Goal: Check status: Check status

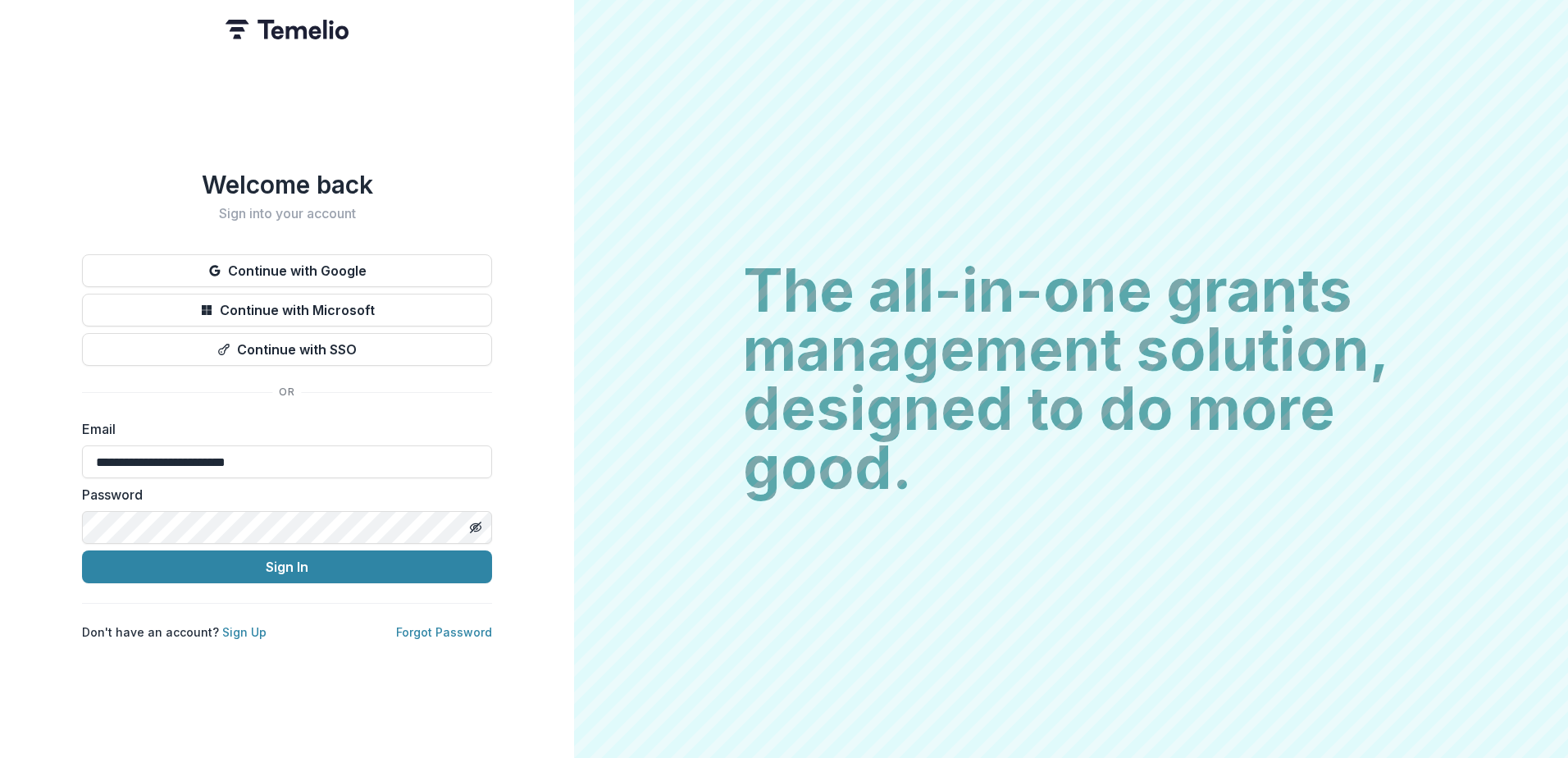
click at [0, 403] on html "**********" at bounding box center [784, 379] width 1568 height 758
type input "**********"
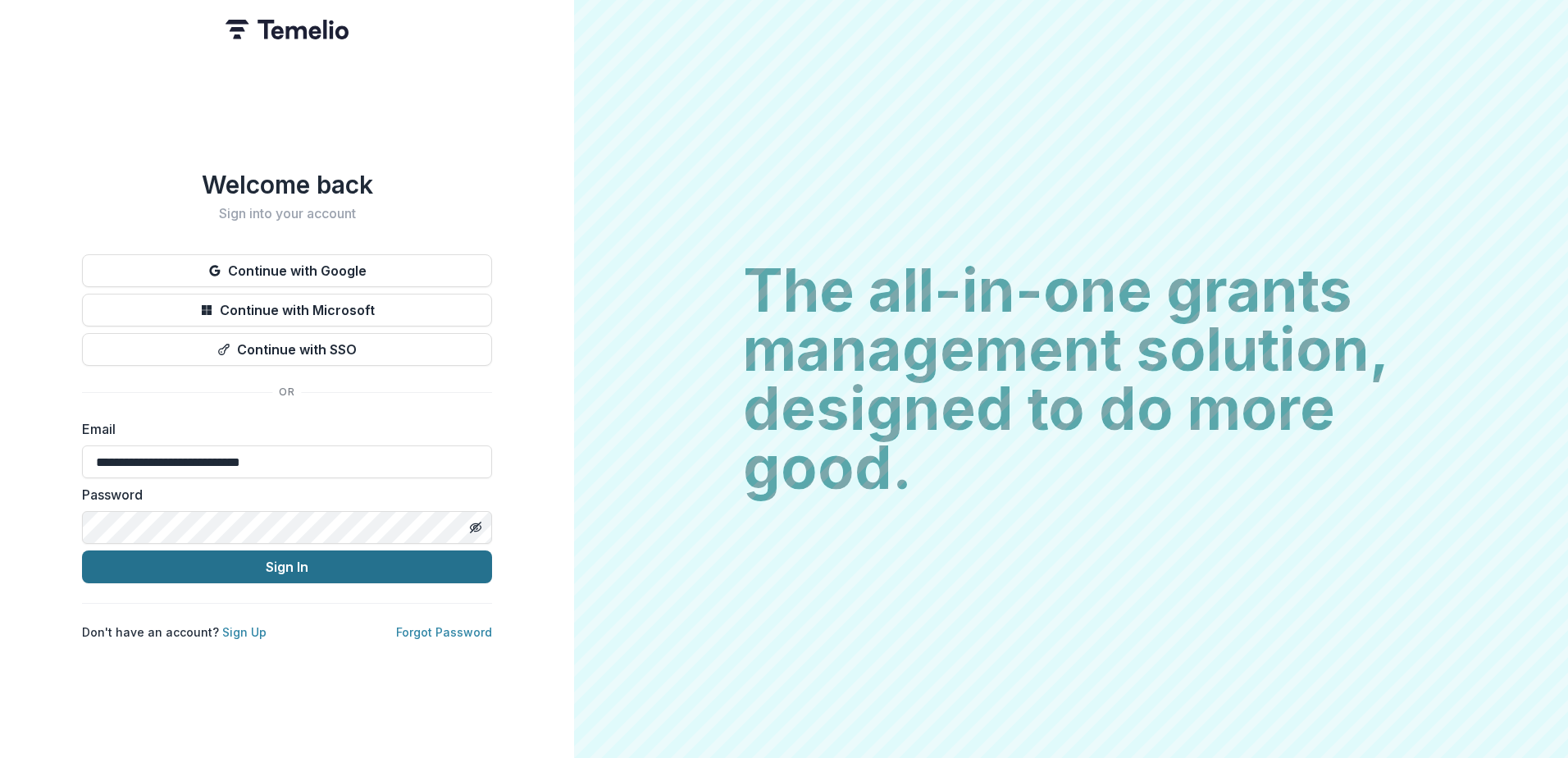
click at [239, 569] on button "Sign In" at bounding box center [287, 567] width 410 height 33
